Goal: Obtain resource: Download file/media

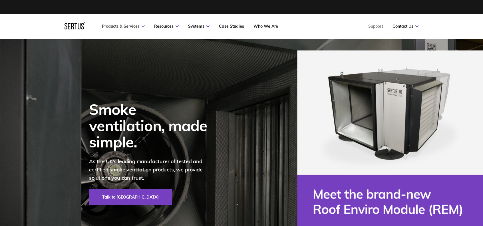
click at [127, 27] on link "Products & Services" at bounding box center [123, 26] width 43 height 5
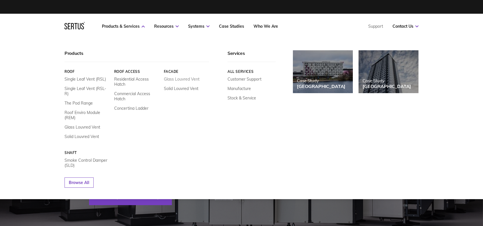
click at [179, 77] on link "Glass Louvred Vent" at bounding box center [182, 79] width 36 height 5
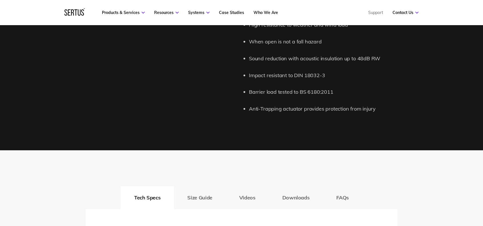
scroll to position [886, 0]
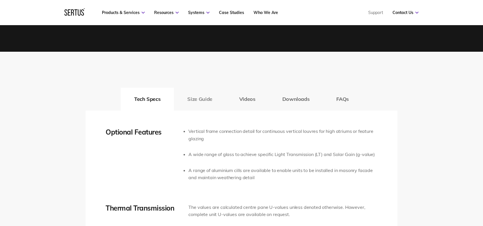
click at [209, 100] on button "Size Guide" at bounding box center [200, 99] width 52 height 23
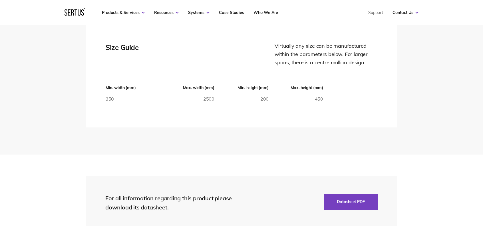
scroll to position [1000, 0]
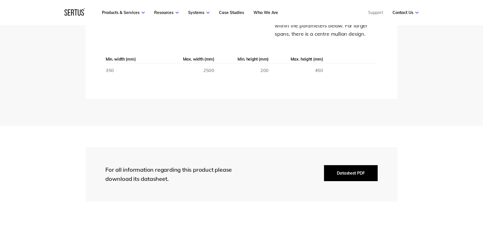
click at [352, 173] on button "Datasheet PDF" at bounding box center [351, 173] width 54 height 16
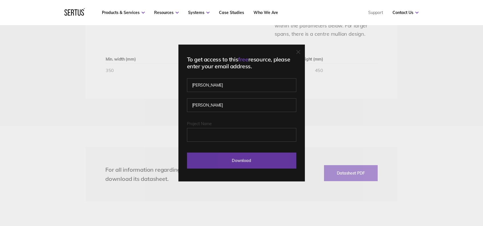
click at [250, 160] on input "Download" at bounding box center [241, 161] width 109 height 16
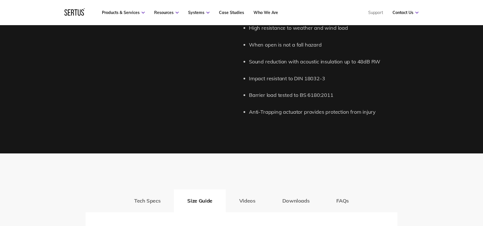
scroll to position [914, 0]
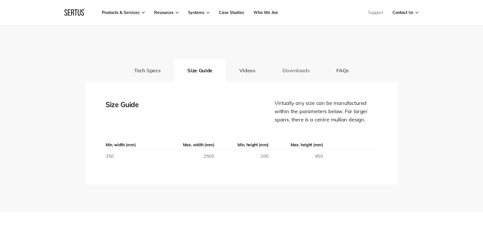
click at [297, 69] on button "Downloads" at bounding box center [296, 70] width 54 height 23
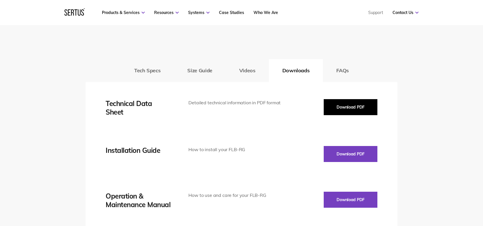
click at [327, 107] on button "Download PDF" at bounding box center [351, 107] width 54 height 16
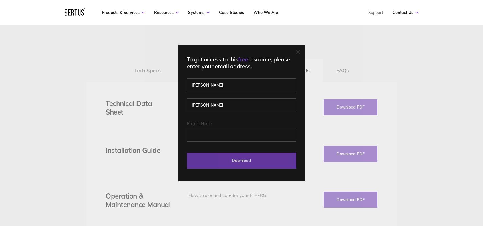
click at [233, 160] on input "Download" at bounding box center [241, 161] width 109 height 16
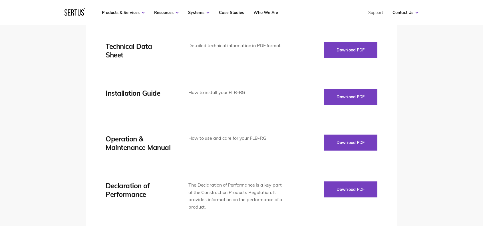
scroll to position [943, 0]
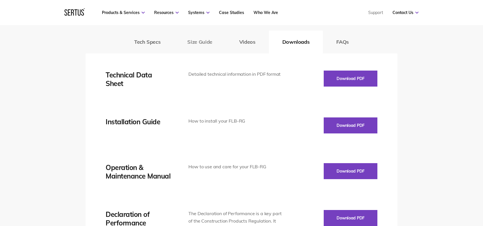
click at [201, 44] on button "Size Guide" at bounding box center [200, 42] width 52 height 23
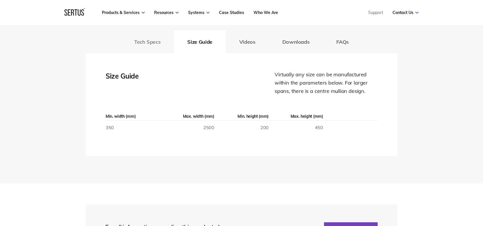
click at [156, 44] on button "Tech Specs" at bounding box center [147, 42] width 53 height 23
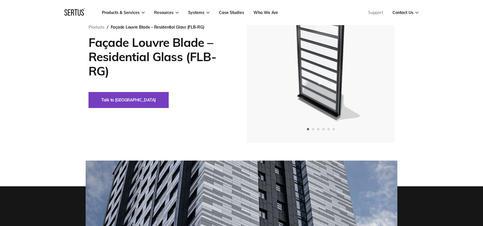
scroll to position [0, 0]
